Goal: Transaction & Acquisition: Purchase product/service

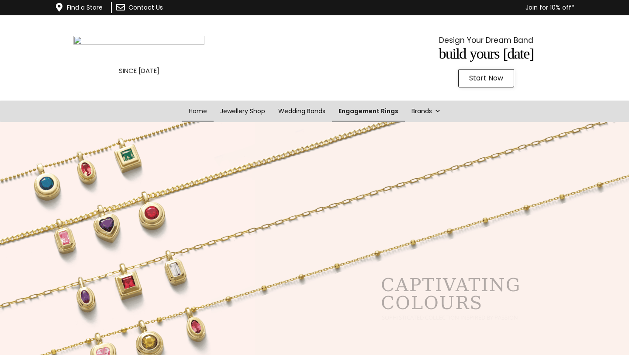
click at [369, 114] on link "Engagement Rings" at bounding box center [368, 110] width 73 height 21
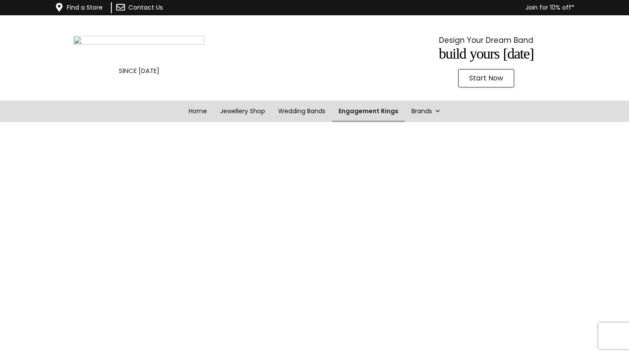
click at [355, 112] on link "Engagement Rings" at bounding box center [368, 110] width 73 height 21
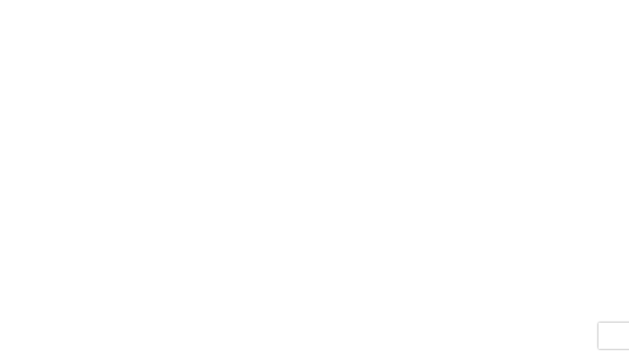
scroll to position [151, 0]
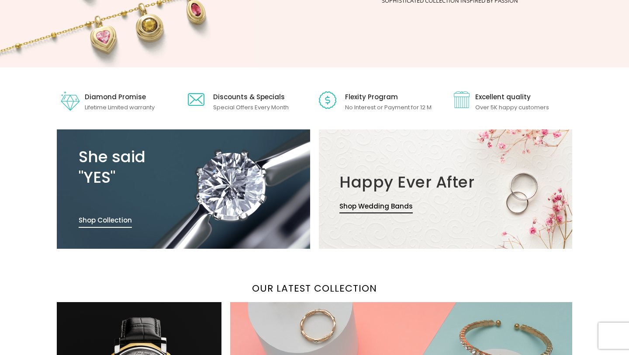
scroll to position [22, 0]
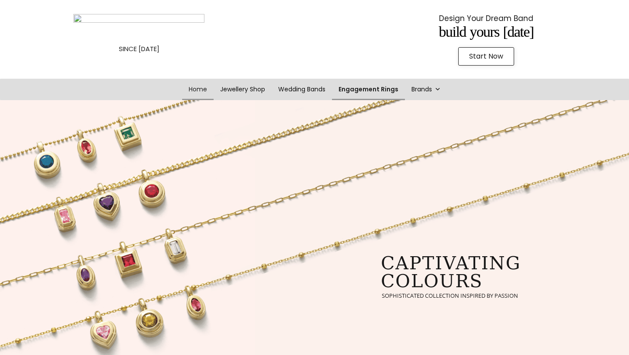
click at [366, 93] on link "Engagement Rings" at bounding box center [368, 89] width 73 height 21
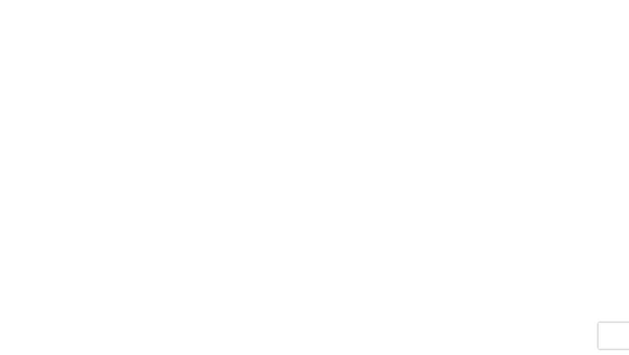
scroll to position [171, 0]
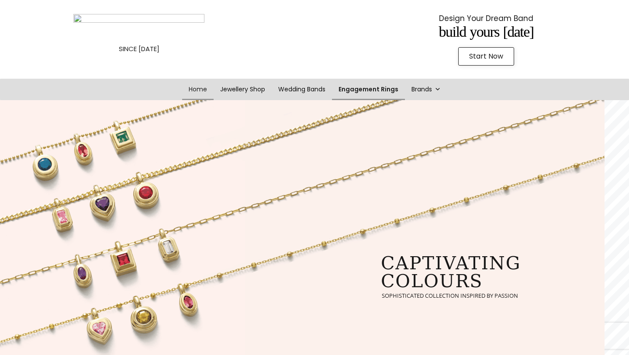
click at [376, 87] on link "Engagement Rings" at bounding box center [368, 89] width 73 height 21
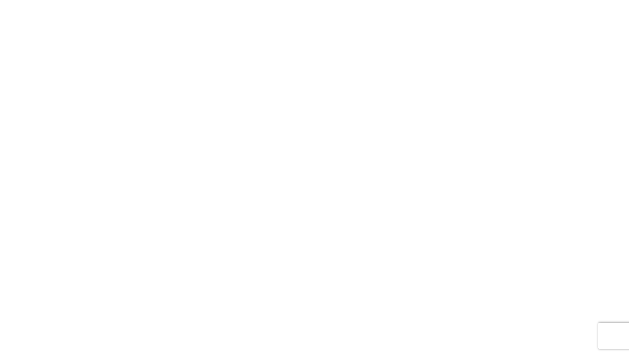
scroll to position [151, 0]
